Goal: Information Seeking & Learning: Learn about a topic

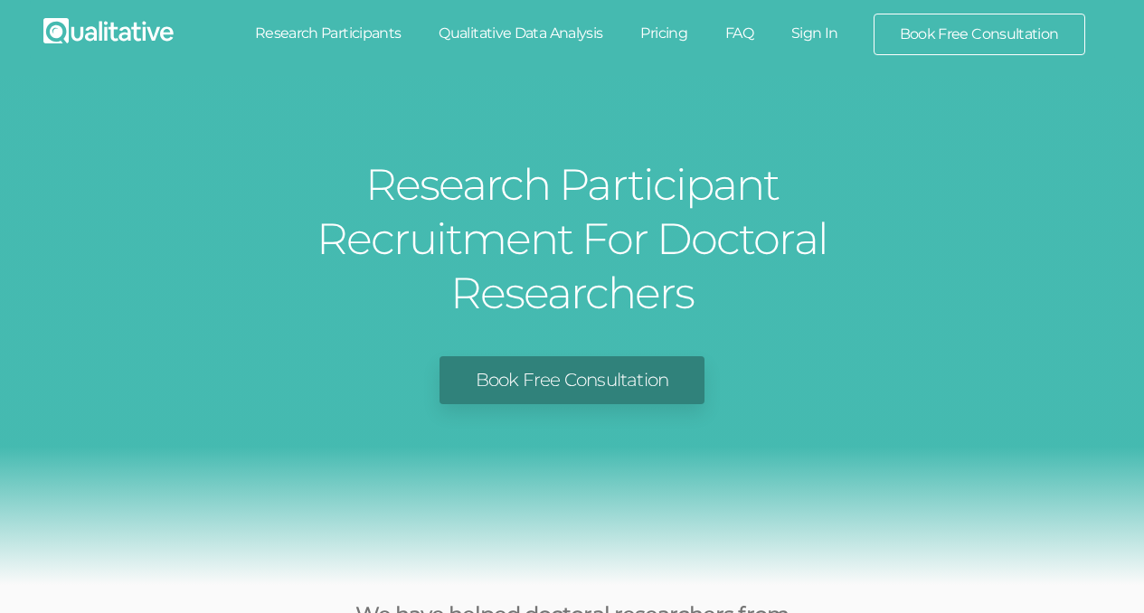
click at [334, 33] on link "Research Participants" at bounding box center [328, 34] width 184 height 40
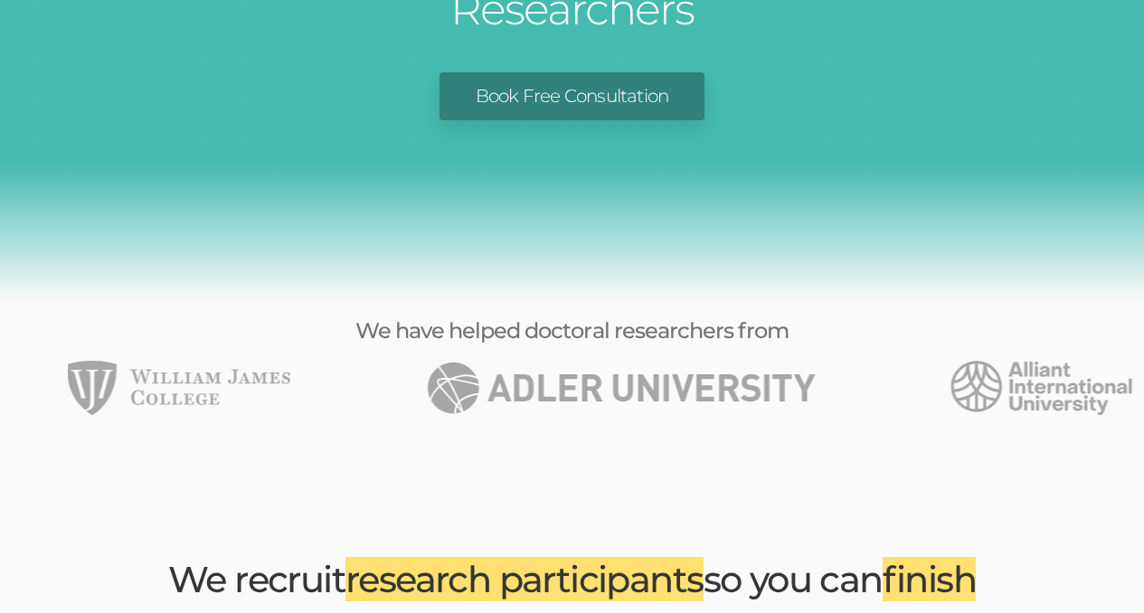
scroll to position [557, 0]
